Goal: Check status: Check status

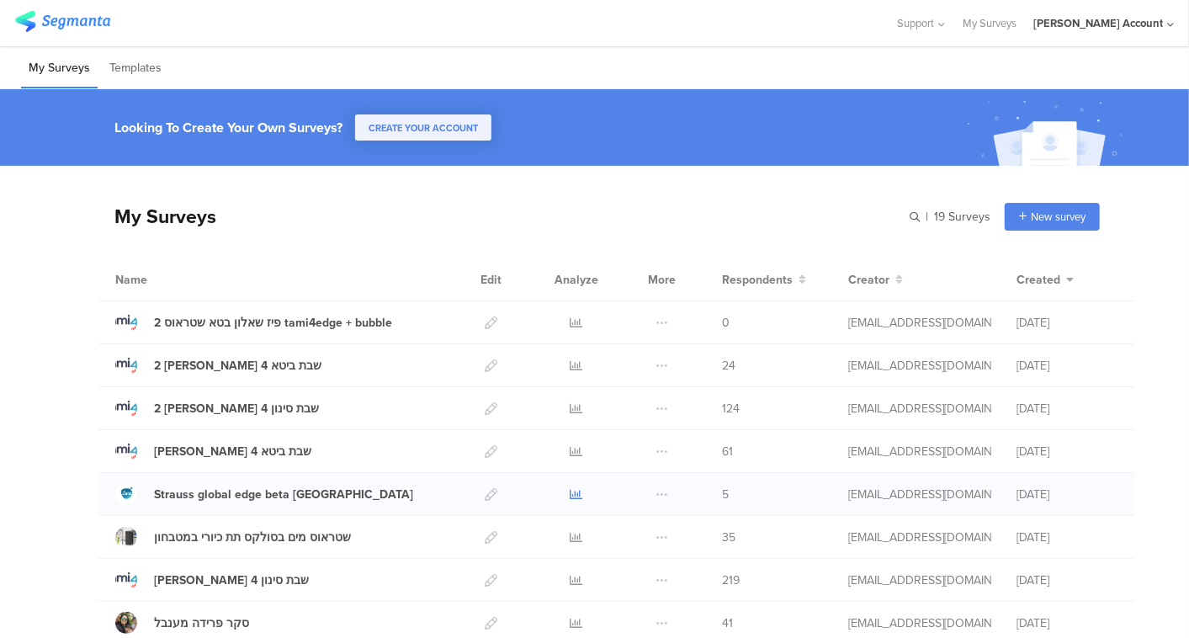
click at [570, 492] on icon at bounding box center [576, 494] width 13 height 13
click at [570, 538] on icon at bounding box center [576, 537] width 13 height 13
